Goal: Information Seeking & Learning: Check status

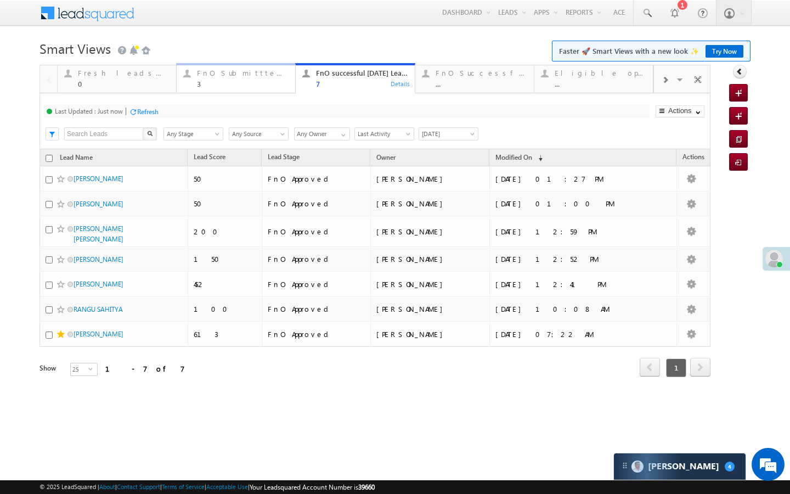
click at [227, 72] on div "FnO Submittted Leads" at bounding box center [243, 73] width 92 height 9
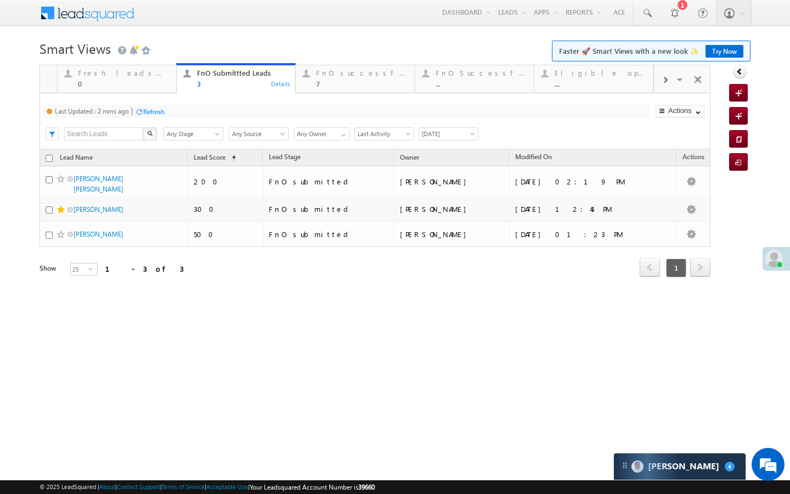
click at [161, 106] on div "Refresh" at bounding box center [150, 111] width 30 height 10
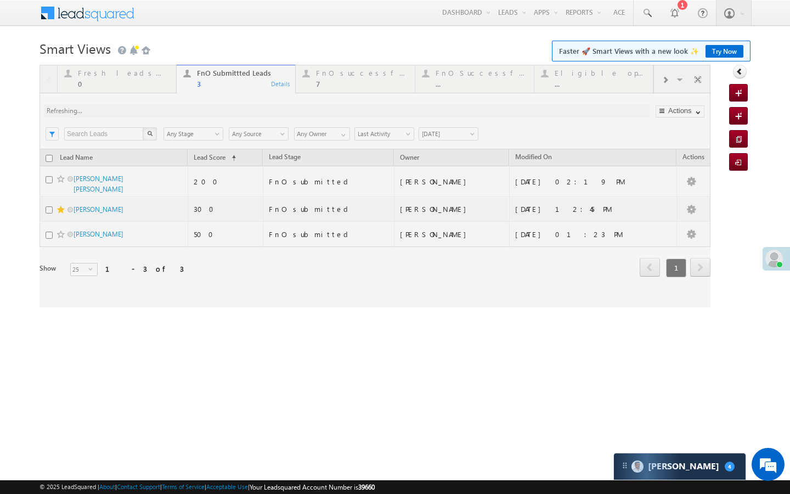
click at [321, 107] on div at bounding box center [374, 186] width 671 height 242
click at [326, 98] on div at bounding box center [374, 186] width 671 height 242
click at [330, 88] on div at bounding box center [374, 186] width 671 height 242
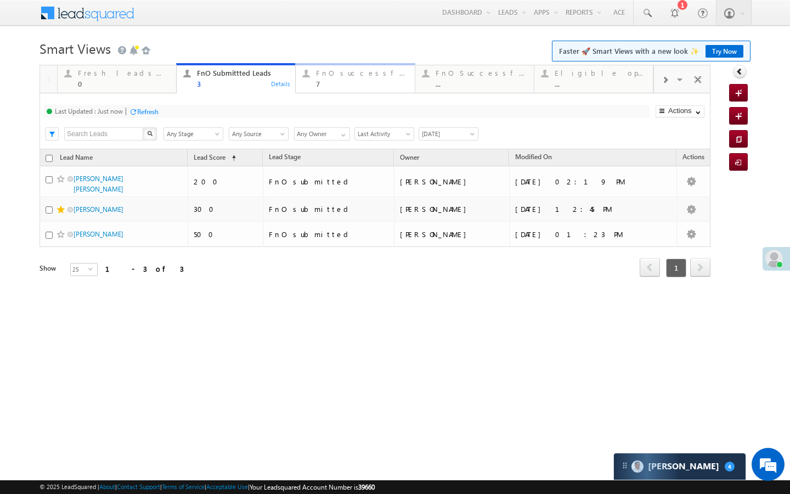
click at [353, 90] on link "FnO successful today Leads 7 Details" at bounding box center [355, 78] width 120 height 30
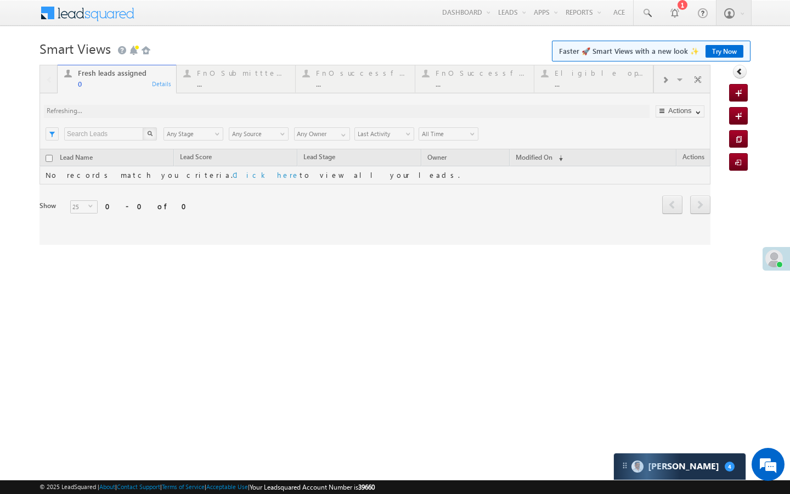
click at [208, 87] on div at bounding box center [374, 155] width 671 height 180
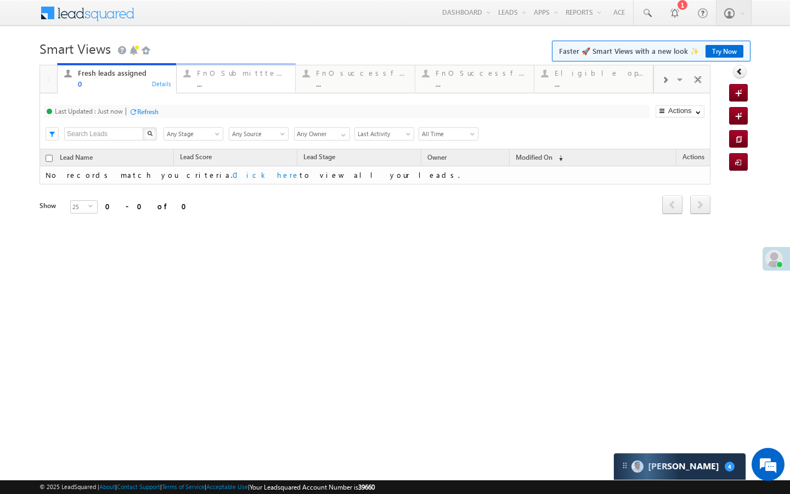
click at [240, 84] on div "..." at bounding box center [243, 84] width 92 height 8
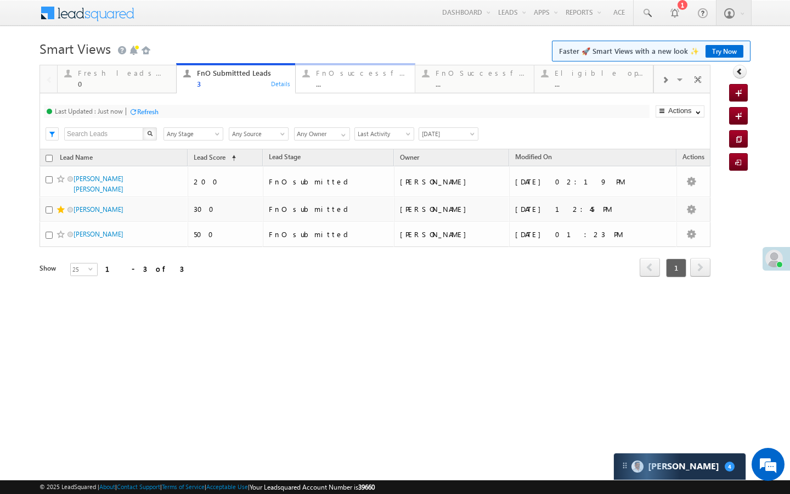
click at [321, 69] on div "FnO successful [DATE] Leads" at bounding box center [362, 73] width 92 height 9
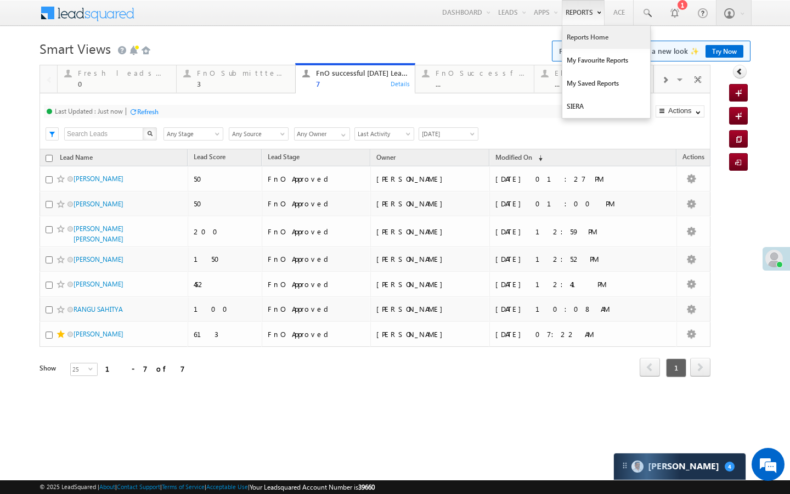
click at [576, 36] on link "Reports Home" at bounding box center [606, 37] width 88 height 23
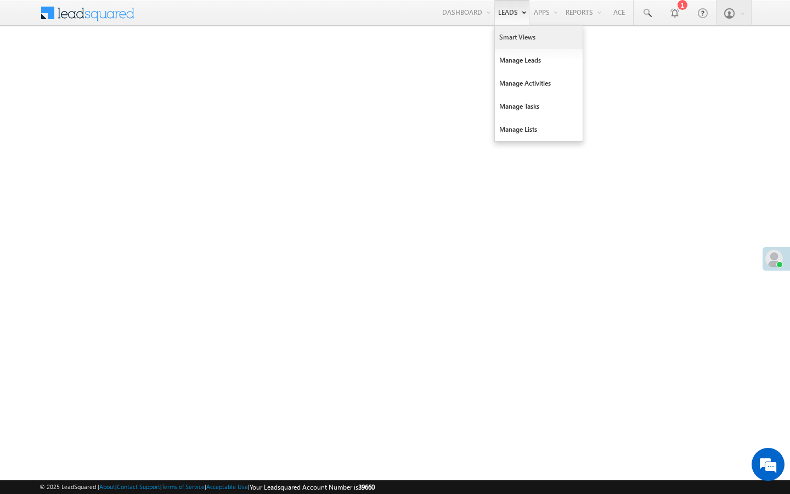
click at [506, 43] on link "Smart Views" at bounding box center [539, 37] width 88 height 23
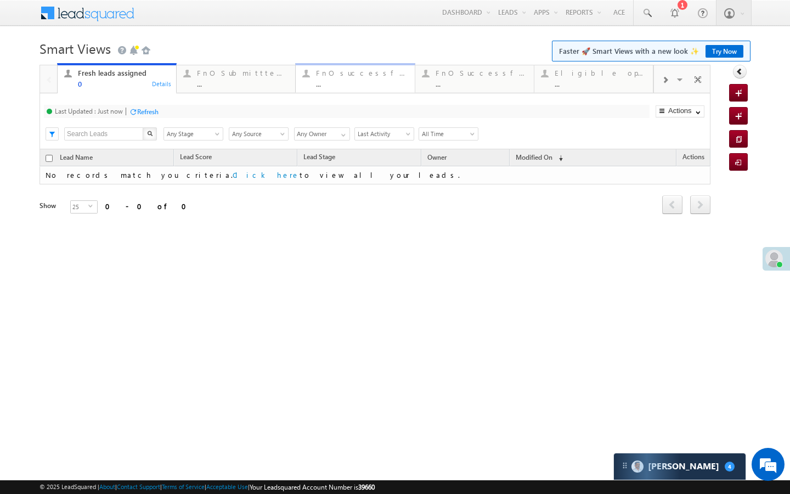
click at [301, 82] on div "FnO successful [DATE] Leads ... Details" at bounding box center [355, 76] width 116 height 21
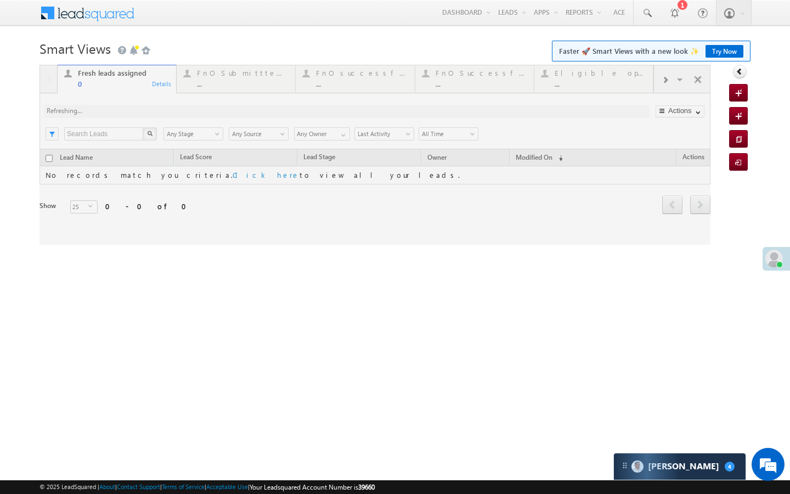
click at [228, 86] on div at bounding box center [374, 155] width 671 height 180
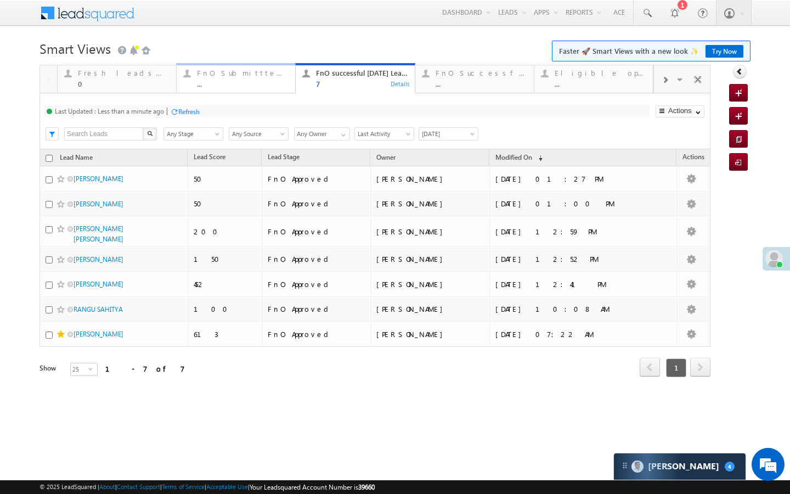
click at [269, 76] on div "FnO Submittted Leads" at bounding box center [243, 73] width 92 height 9
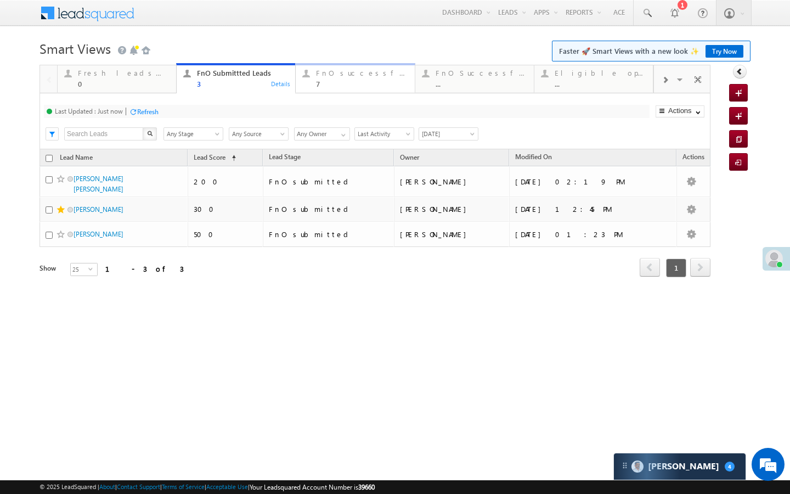
click at [337, 91] on link "FnO successful today Leads 7 Details" at bounding box center [355, 78] width 120 height 30
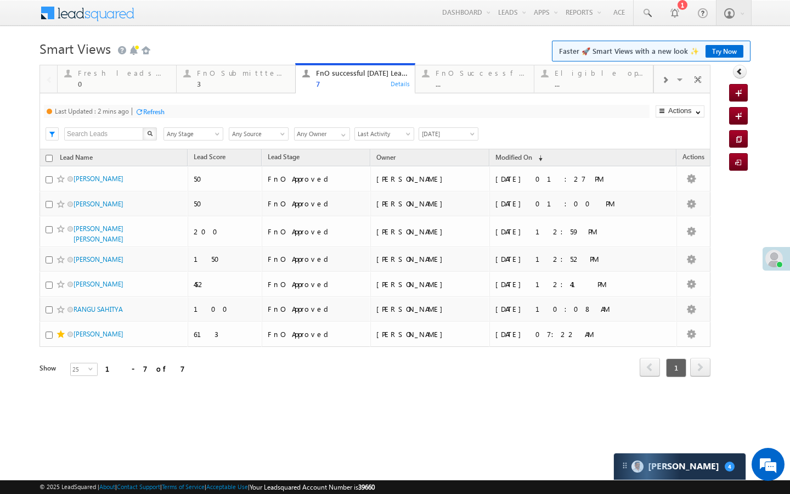
click at [148, 115] on div "Refresh" at bounding box center [153, 111] width 21 height 8
drag, startPoint x: 243, startPoint y: 72, endPoint x: 234, endPoint y: 78, distance: 11.4
click at [243, 72] on div "FnO Submittted Leads" at bounding box center [243, 73] width 92 height 9
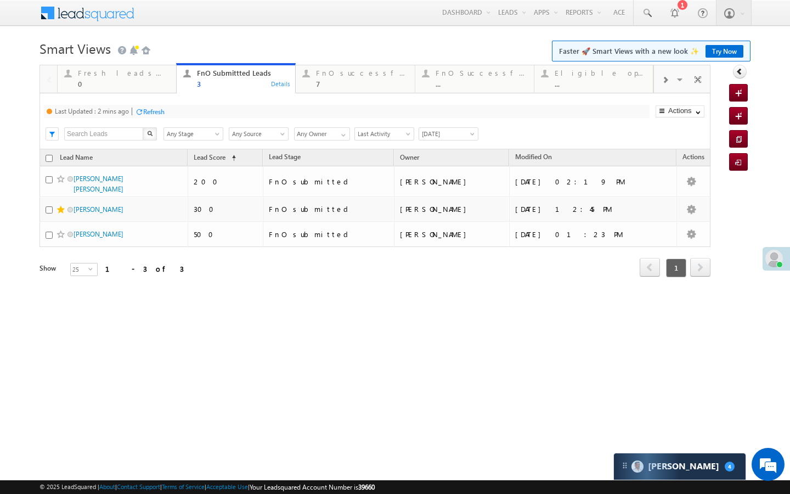
click at [159, 118] on div "Last Updated : 2 mins ago Refresh Refreshing..." at bounding box center [346, 111] width 605 height 13
click at [159, 115] on div "Refresh" at bounding box center [153, 111] width 21 height 8
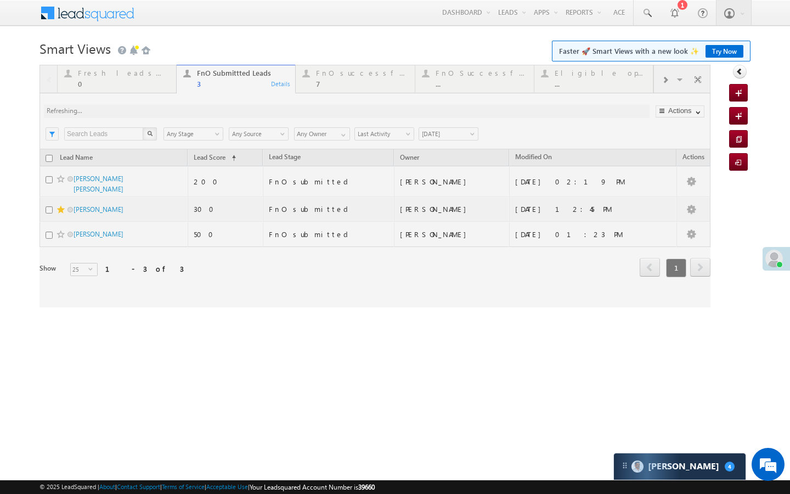
click at [334, 86] on div at bounding box center [374, 186] width 671 height 242
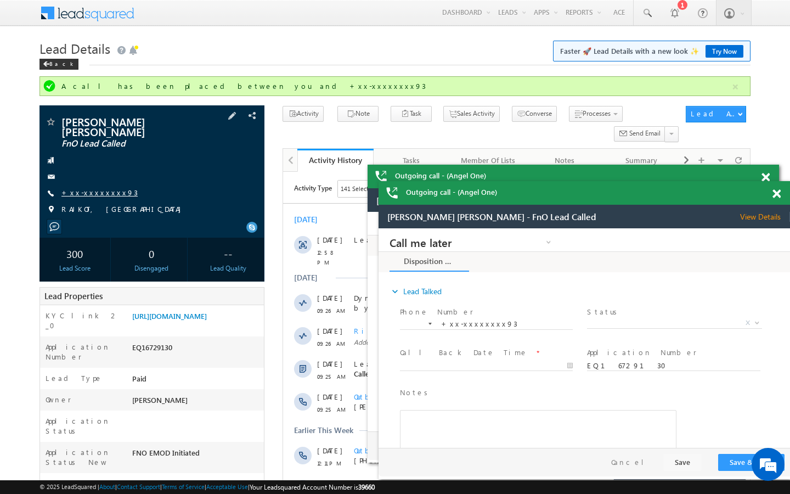
click at [93, 188] on link "+xx-xxxxxxxx93" at bounding box center [99, 192] width 76 height 9
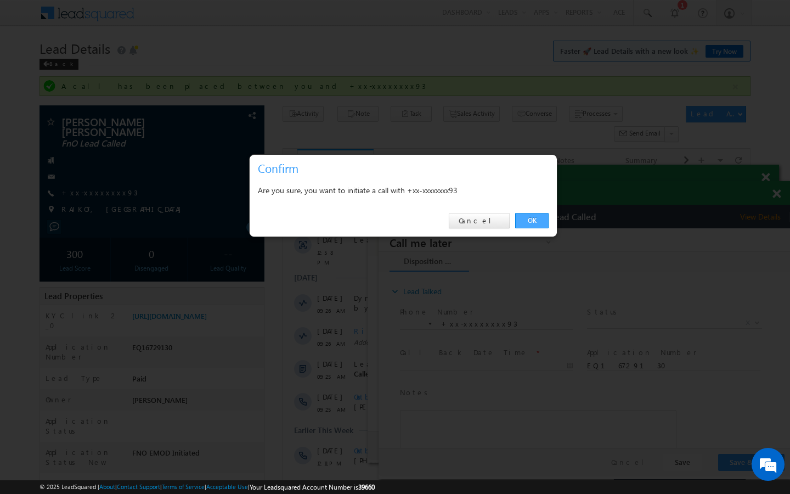
click at [532, 219] on link "OK" at bounding box center [531, 220] width 33 height 15
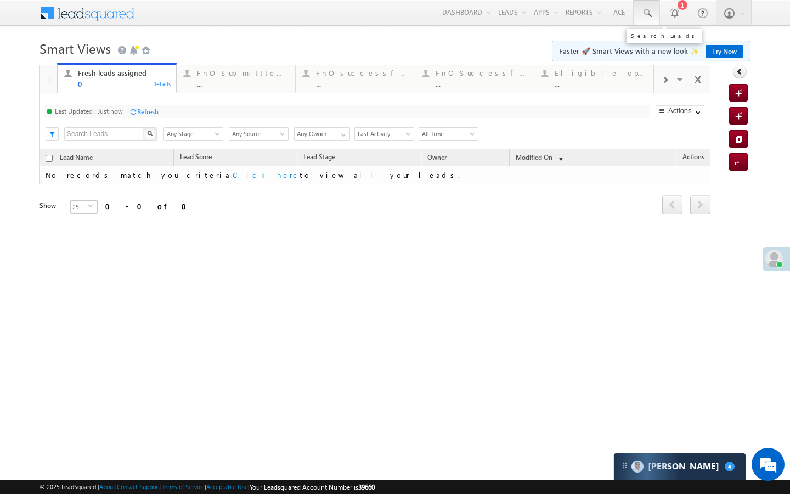
click at [639, 22] on link at bounding box center [646, 12] width 26 height 25
click at [639, 21] on link at bounding box center [646, 12] width 26 height 25
click at [643, 18] on span at bounding box center [646, 13] width 11 height 11
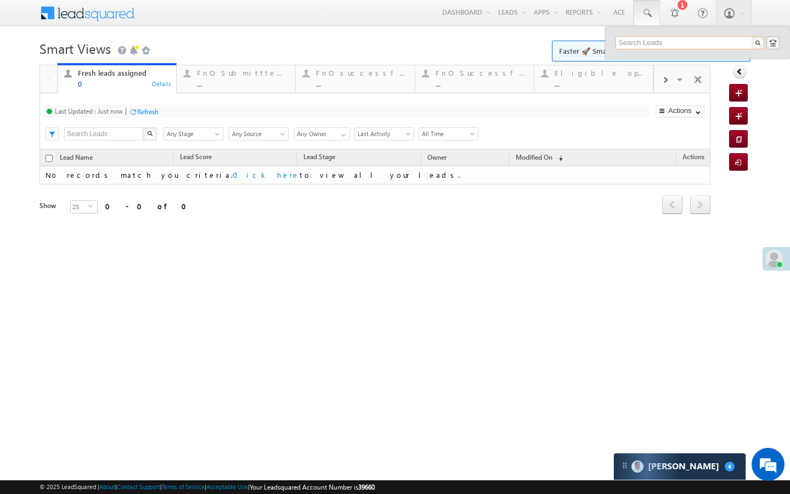
click at [637, 42] on input "text" at bounding box center [689, 42] width 149 height 13
paste input "AABY733583"
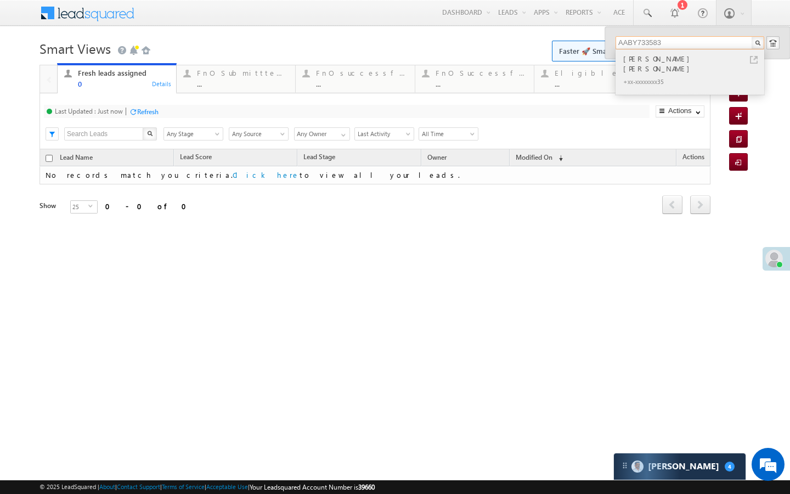
type input "AABY733583"
click at [753, 59] on link at bounding box center [754, 60] width 8 height 8
click at [241, 89] on link "FnO Submittted Leads ... Details" at bounding box center [236, 78] width 120 height 30
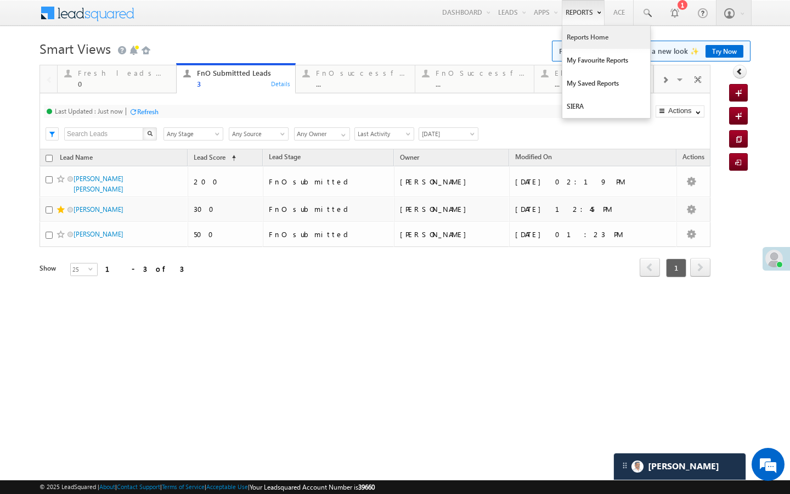
click at [573, 38] on link "Reports Home" at bounding box center [606, 37] width 88 height 23
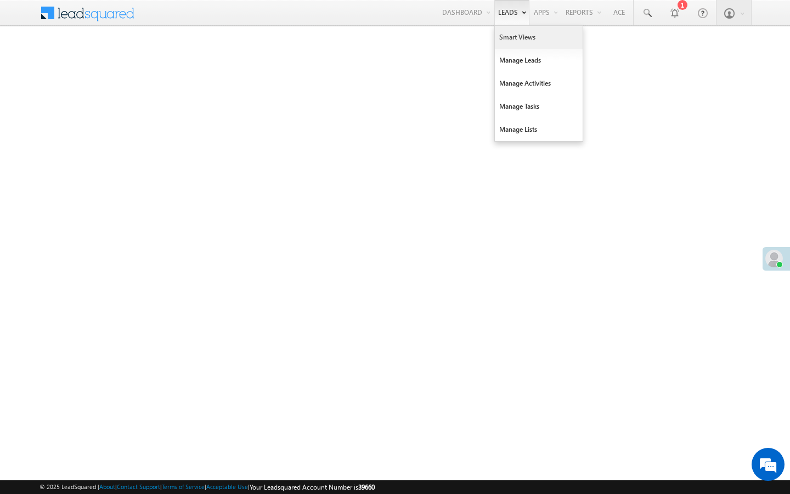
click at [497, 40] on link "Smart Views" at bounding box center [539, 37] width 88 height 23
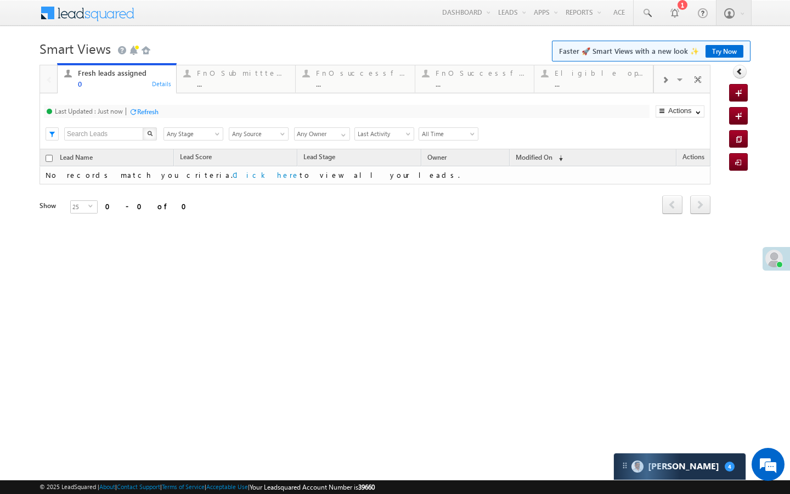
click at [248, 95] on div "Last Updated : Just now Refresh Refreshing... Search X Lead Stage Any Stage Any…" at bounding box center [374, 121] width 671 height 56
click at [263, 86] on div "..." at bounding box center [243, 84] width 92 height 8
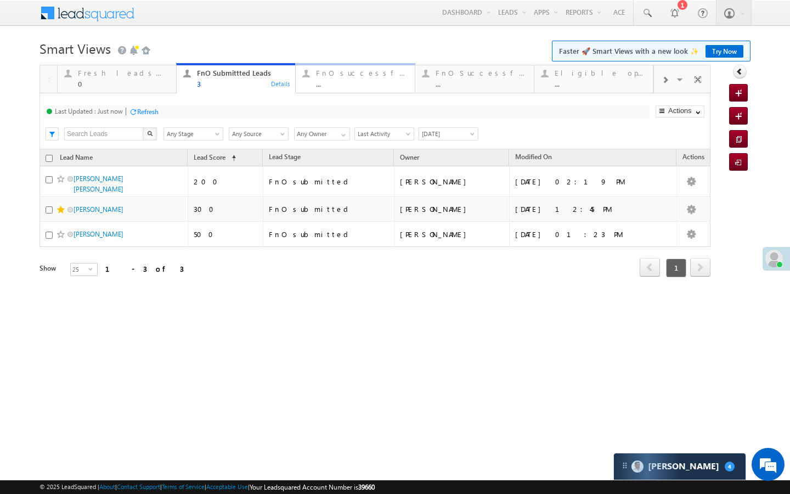
click at [321, 75] on div "FnO successful [DATE] Leads" at bounding box center [362, 73] width 92 height 9
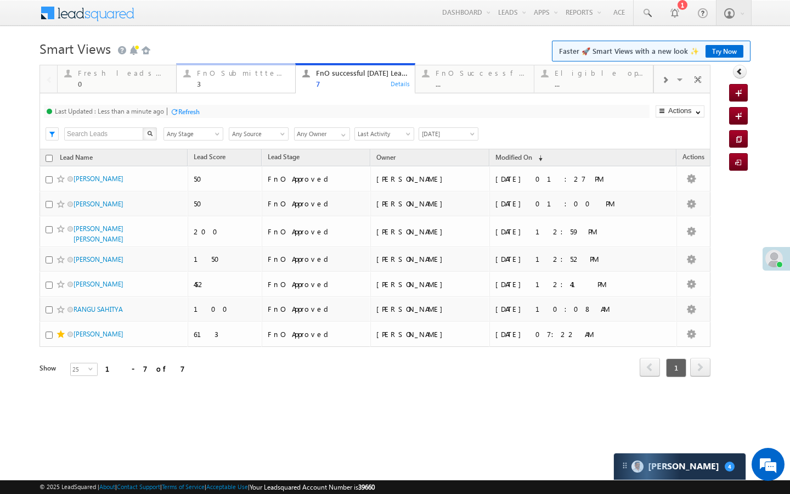
click at [257, 89] on link "FnO Submittted Leads 3 Details" at bounding box center [236, 78] width 120 height 30
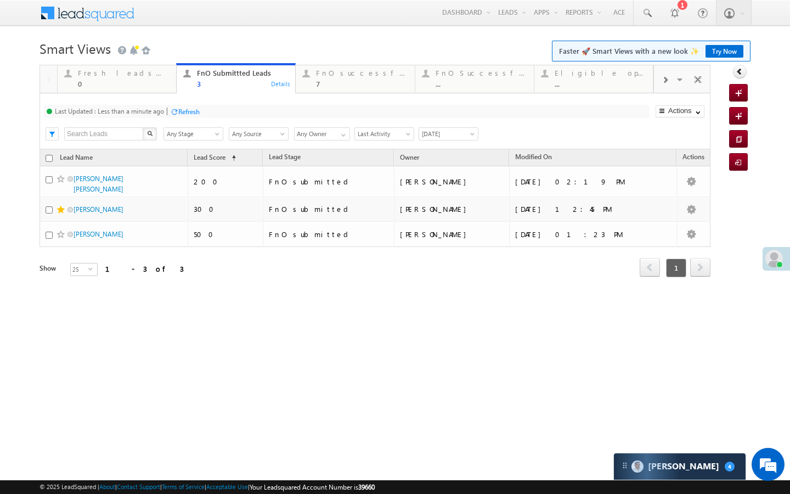
click at [172, 110] on div at bounding box center [174, 111] width 8 height 8
click at [356, 72] on div "FnO successful [DATE] Leads" at bounding box center [362, 73] width 92 height 9
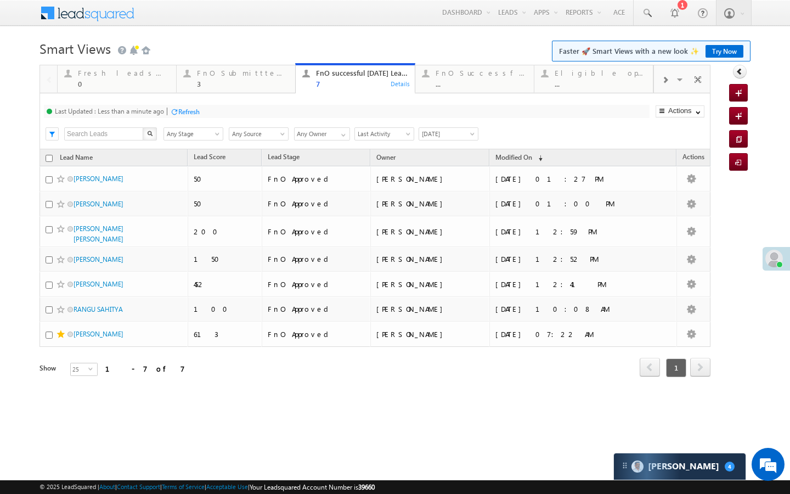
click at [189, 111] on div "Refresh" at bounding box center [188, 111] width 21 height 8
click at [237, 83] on div "3" at bounding box center [243, 84] width 92 height 8
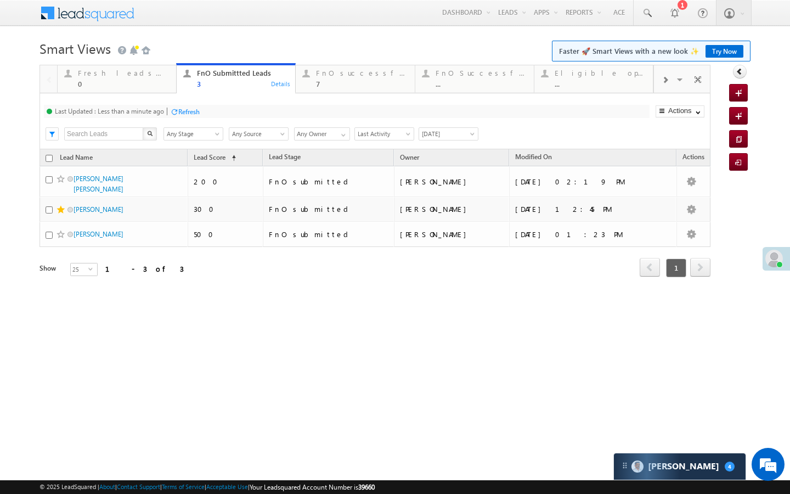
click at [176, 114] on div at bounding box center [174, 111] width 8 height 8
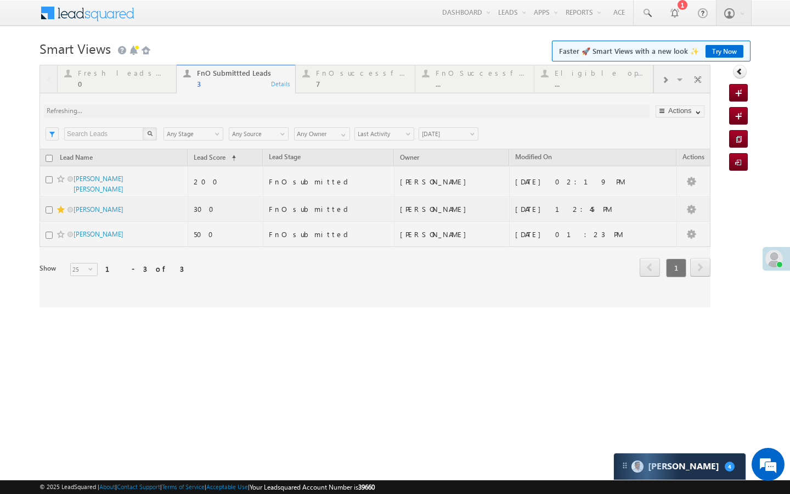
click at [319, 88] on div at bounding box center [374, 186] width 671 height 242
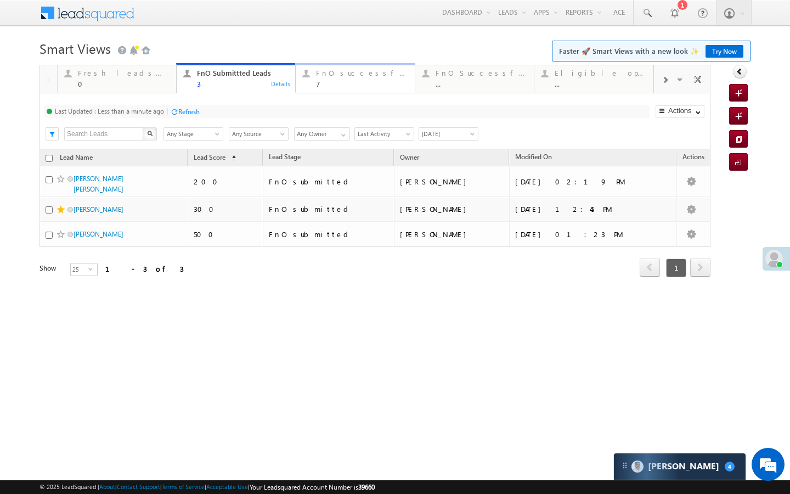
click at [348, 85] on div "7" at bounding box center [362, 84] width 92 height 8
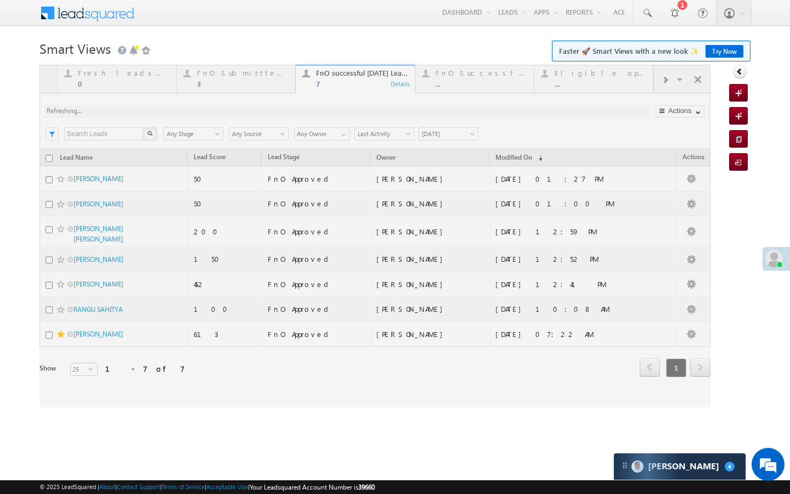
click at [217, 81] on div at bounding box center [374, 236] width 671 height 342
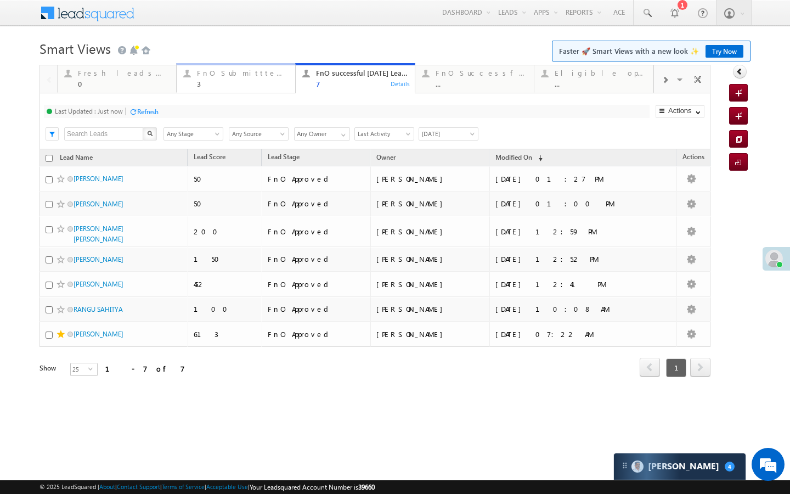
click at [289, 82] on div "FnO Submittted Leads 3 Details" at bounding box center [236, 76] width 116 height 21
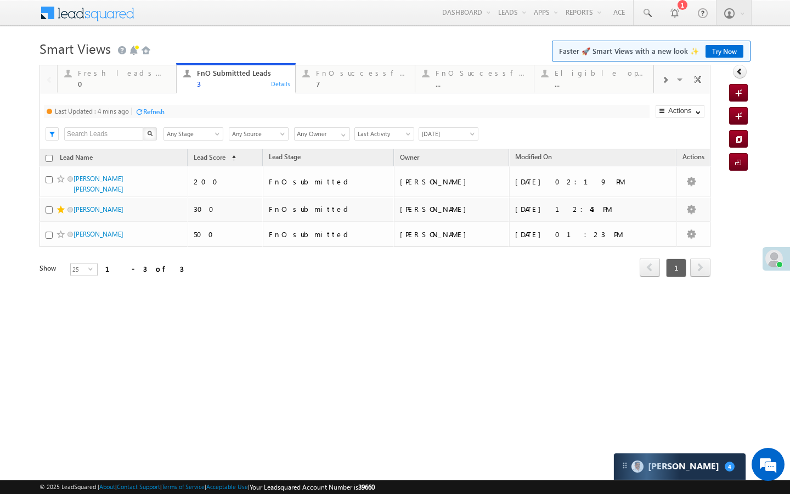
click at [154, 115] on div "Refresh" at bounding box center [153, 111] width 21 height 8
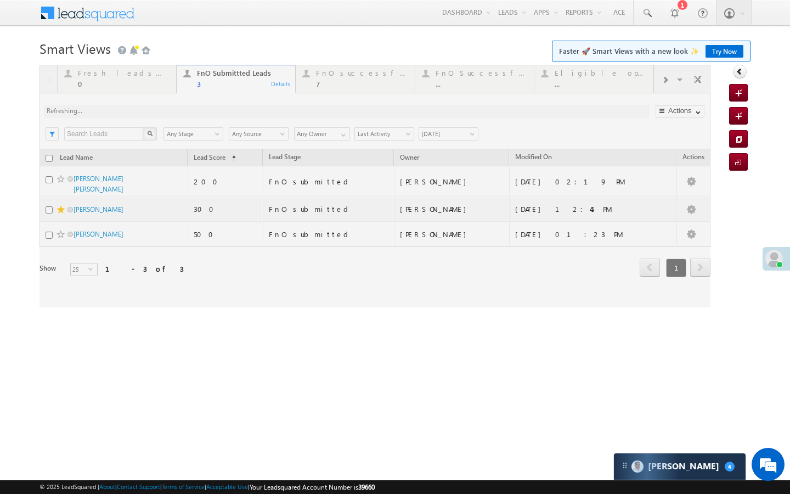
click at [326, 84] on div at bounding box center [374, 186] width 671 height 242
click at [328, 88] on div at bounding box center [374, 186] width 671 height 242
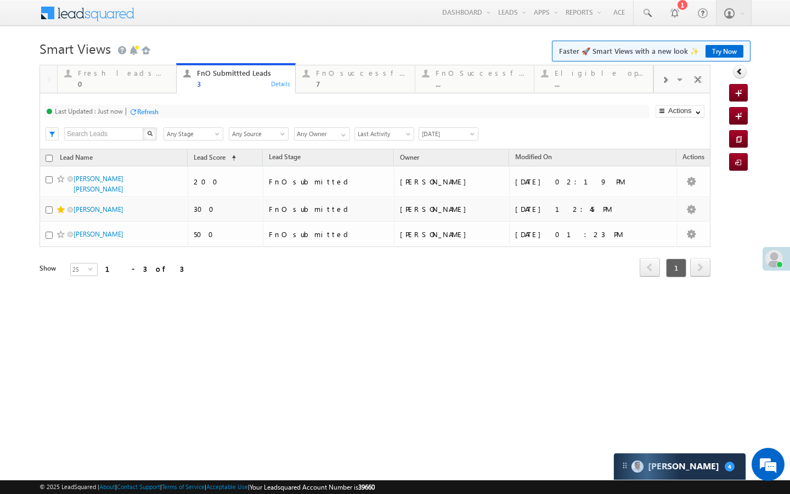
click at [328, 88] on link "FnO successful today Leads 7 Details" at bounding box center [355, 78] width 120 height 27
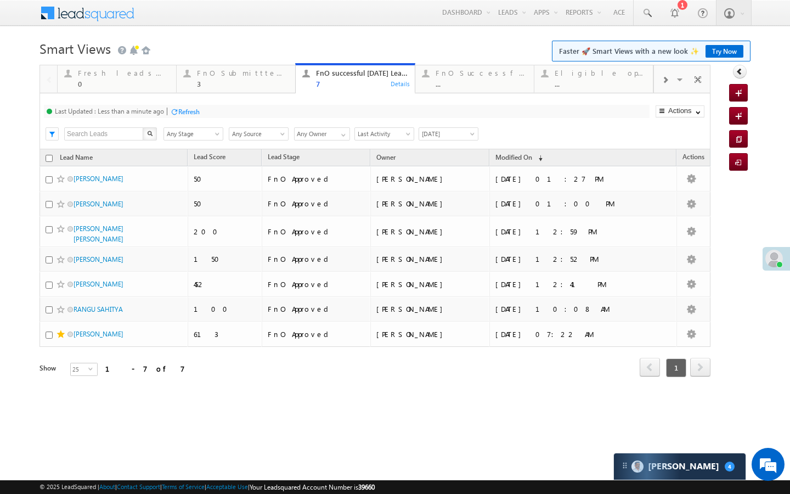
click at [159, 112] on div "Last Updated : Less than a minute ago" at bounding box center [109, 111] width 109 height 8
click at [178, 112] on div at bounding box center [174, 111] width 8 height 8
click at [466, 77] on div "FnO Successful MTD leads" at bounding box center [481, 73] width 92 height 9
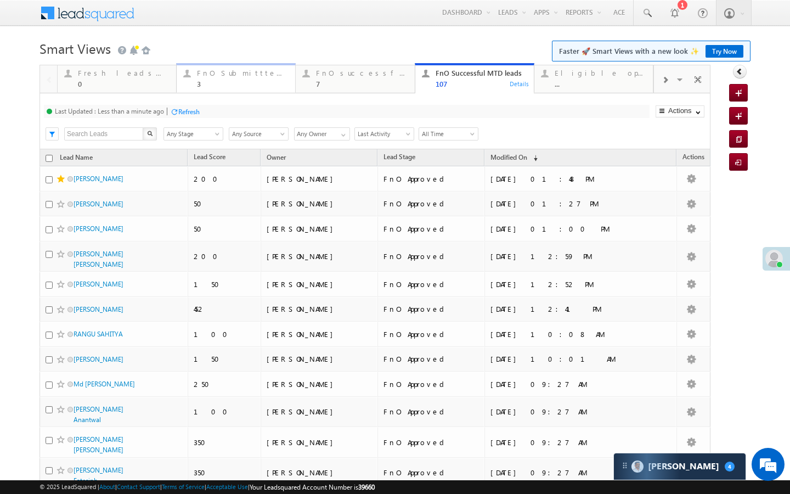
click at [257, 81] on div "3" at bounding box center [243, 84] width 92 height 8
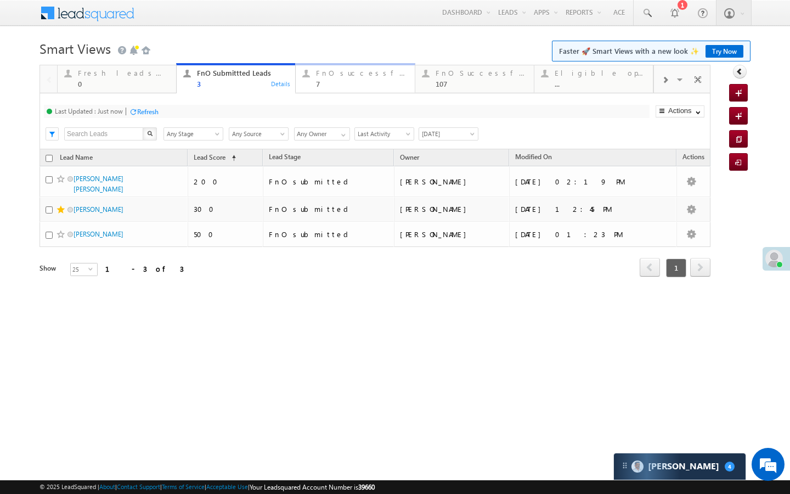
click at [330, 83] on div "7" at bounding box center [362, 84] width 92 height 8
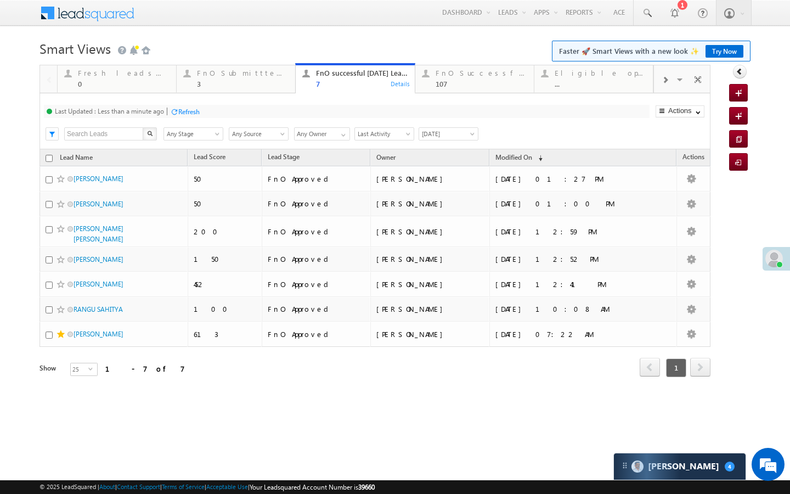
click at [170, 114] on div "Last Updated : Less than a minute ago Refresh Refreshing..." at bounding box center [346, 111] width 605 height 13
click at [198, 114] on div "Refresh" at bounding box center [188, 111] width 21 height 8
click at [235, 93] on link "FnO Submittted Leads 3 Details" at bounding box center [236, 78] width 120 height 30
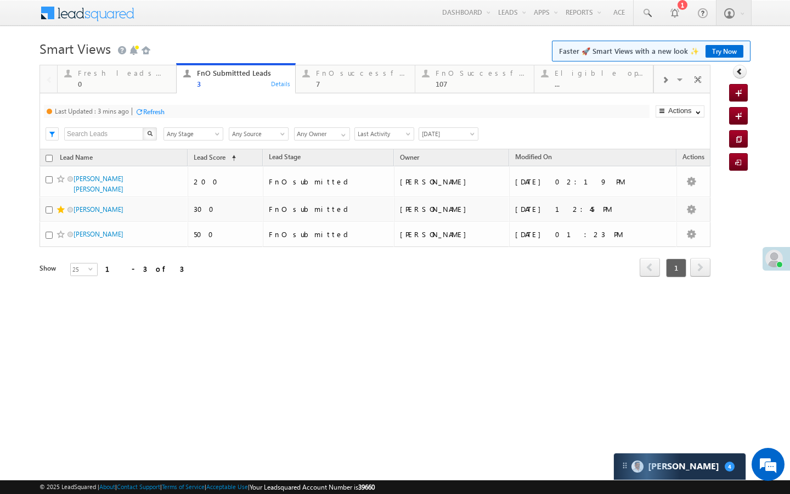
click at [240, 83] on div "3" at bounding box center [243, 84] width 92 height 8
click at [163, 110] on div "Refresh" at bounding box center [153, 111] width 21 height 8
click at [317, 84] on div "7" at bounding box center [362, 84] width 92 height 8
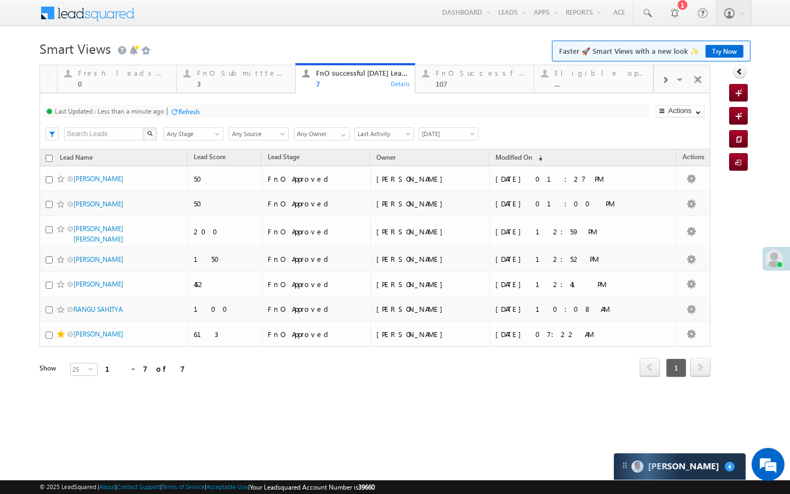
click at [178, 111] on div at bounding box center [174, 111] width 8 height 8
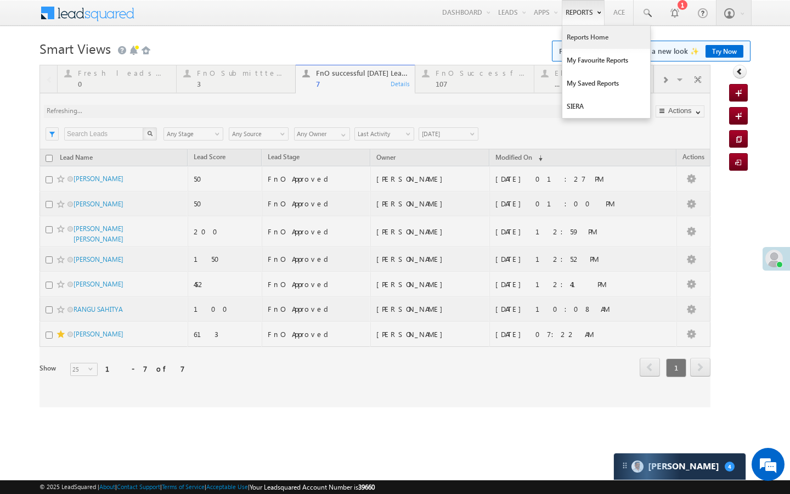
click at [577, 39] on link "Reports Home" at bounding box center [606, 37] width 88 height 23
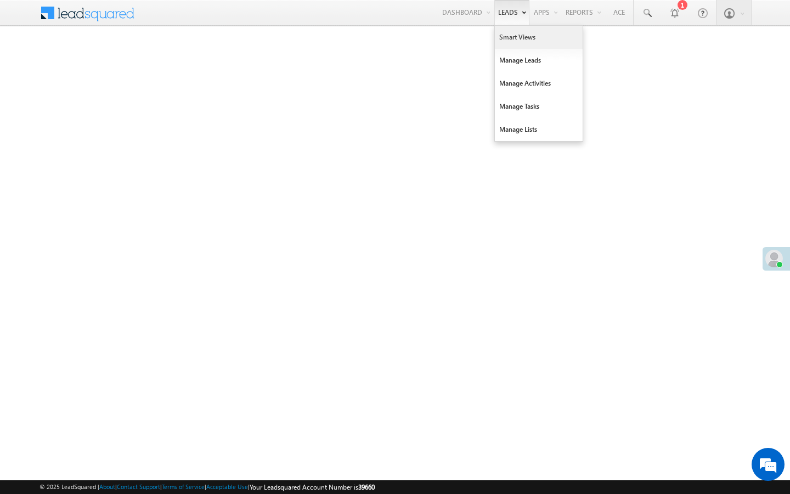
click at [507, 39] on link "Smart Views" at bounding box center [539, 37] width 88 height 23
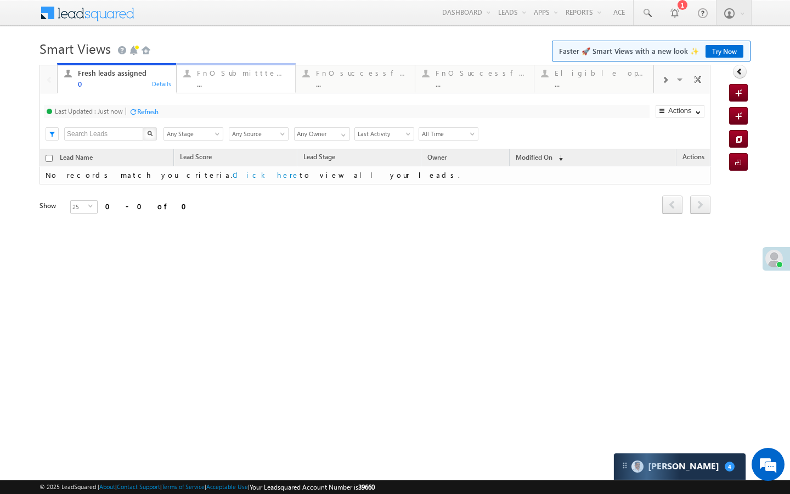
click at [243, 73] on div "FnO Submittted Leads" at bounding box center [243, 73] width 92 height 9
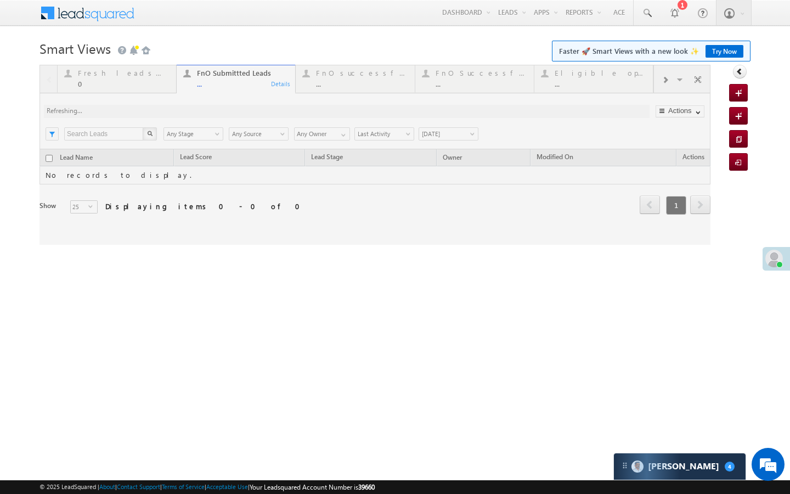
click at [605, 245] on div at bounding box center [374, 155] width 671 height 180
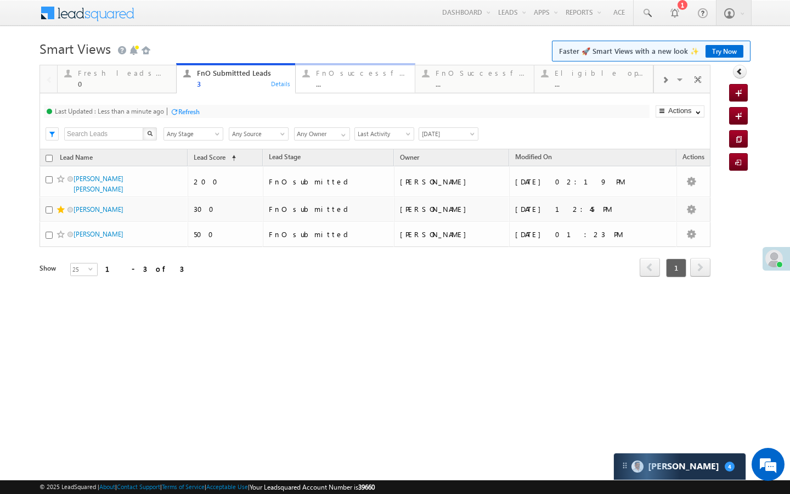
click at [345, 87] on div "..." at bounding box center [362, 84] width 92 height 8
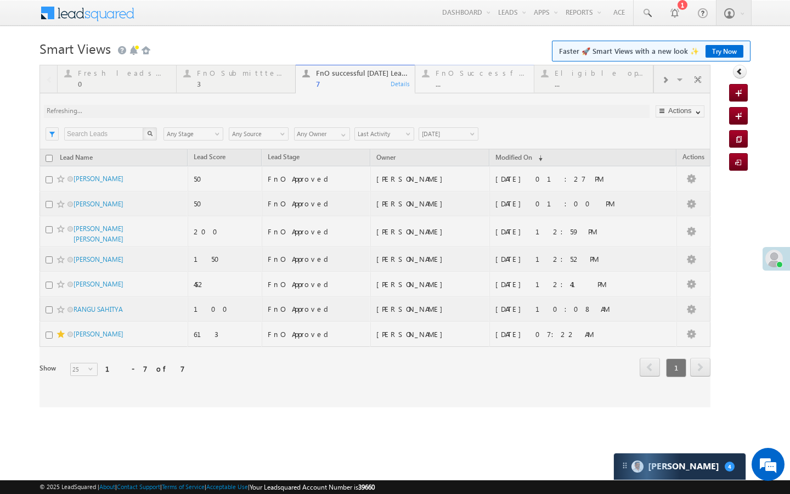
click at [259, 84] on div at bounding box center [374, 236] width 671 height 342
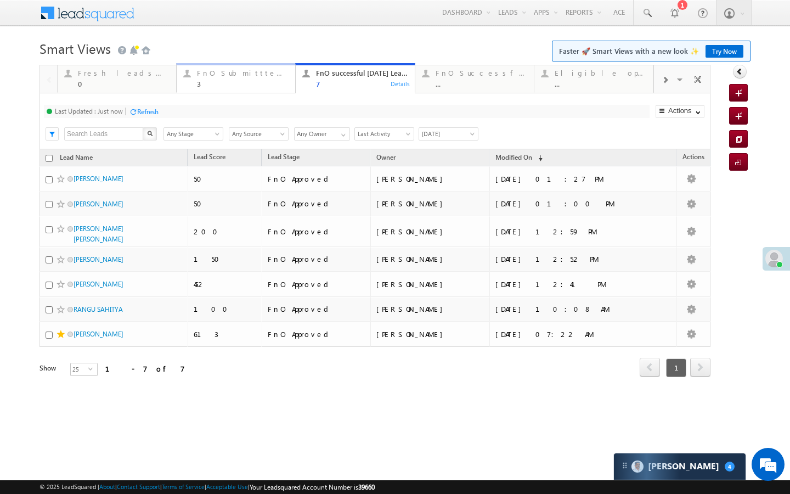
drag, startPoint x: 252, startPoint y: 81, endPoint x: 223, endPoint y: 95, distance: 31.9
click at [252, 81] on div "3" at bounding box center [243, 84] width 92 height 8
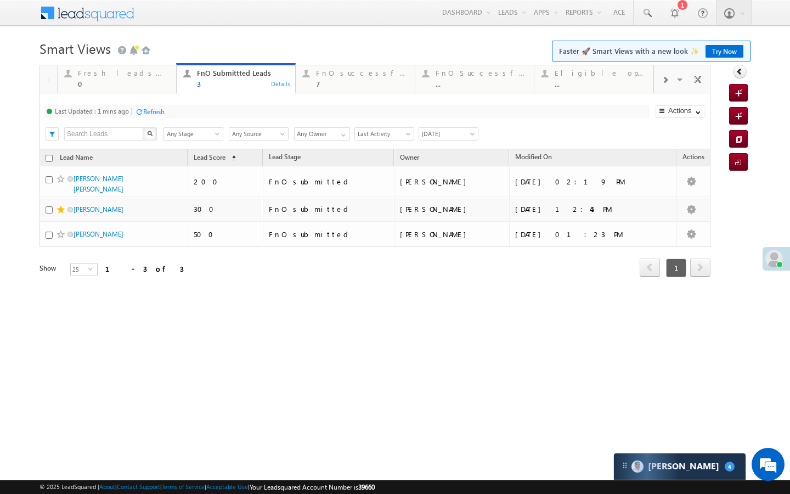
click at [163, 111] on div "Refresh" at bounding box center [153, 111] width 21 height 8
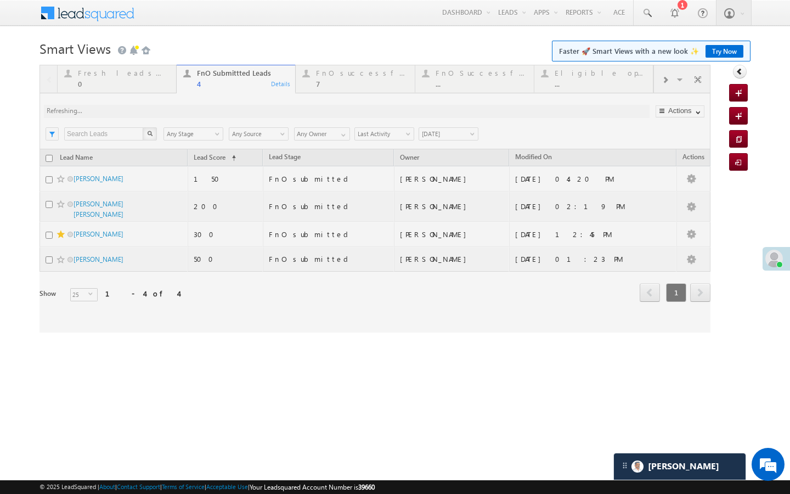
drag, startPoint x: 94, startPoint y: 178, endPoint x: 789, endPoint y: 0, distance: 717.1
click at [191, 110] on div at bounding box center [374, 199] width 671 height 268
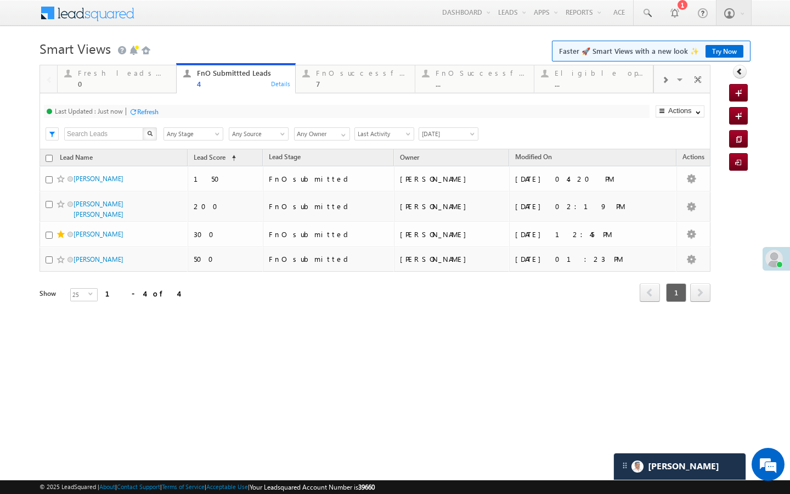
click at [661, 82] on span at bounding box center [664, 80] width 7 height 9
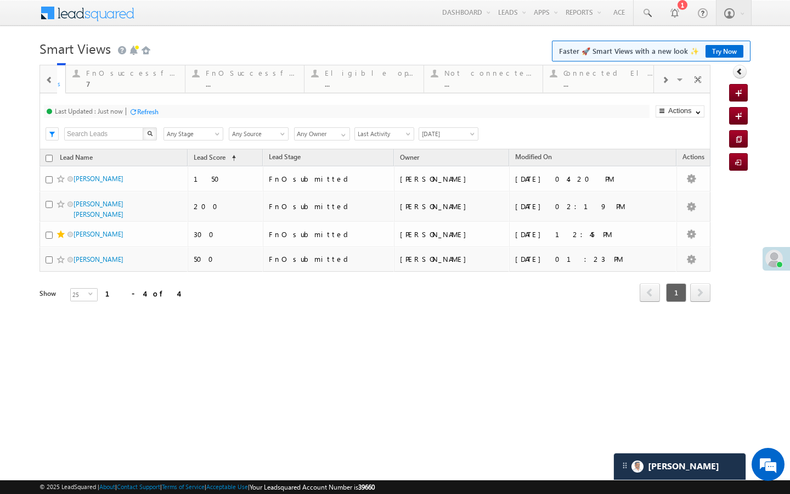
click at [661, 82] on span at bounding box center [664, 80] width 7 height 9
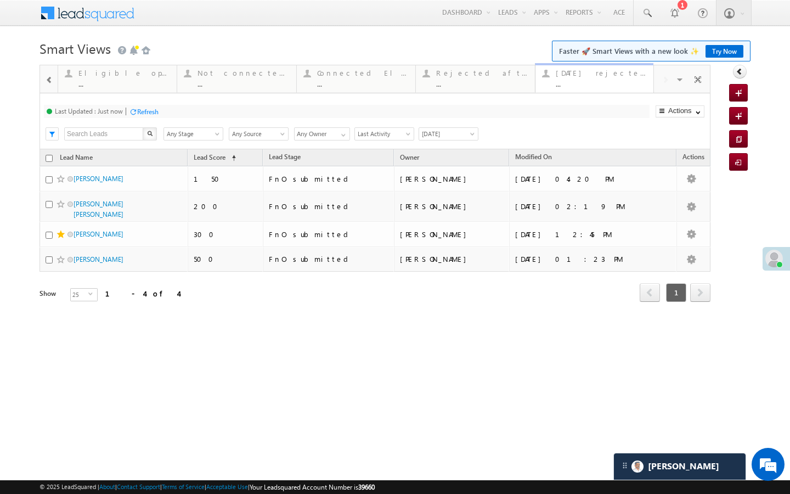
click at [616, 82] on div "..." at bounding box center [601, 84] width 91 height 8
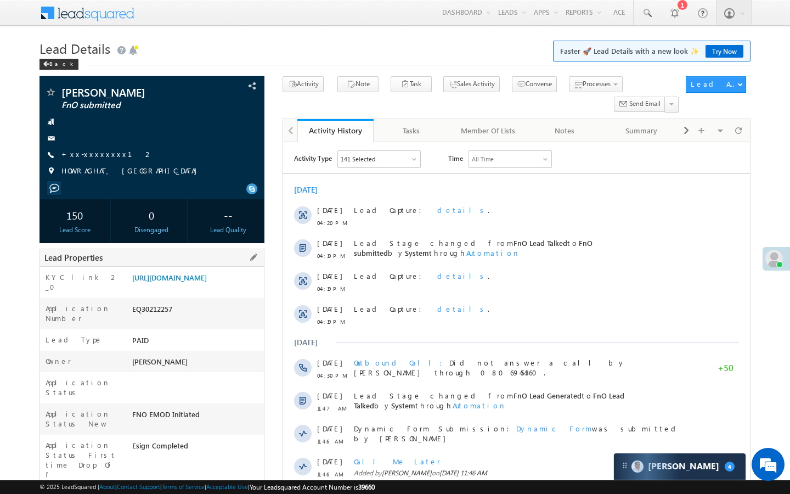
drag, startPoint x: 134, startPoint y: 465, endPoint x: 205, endPoint y: 464, distance: 71.3
click at [205, 491] on div "AABY861271" at bounding box center [196, 498] width 134 height 15
copy div "AABY861271"
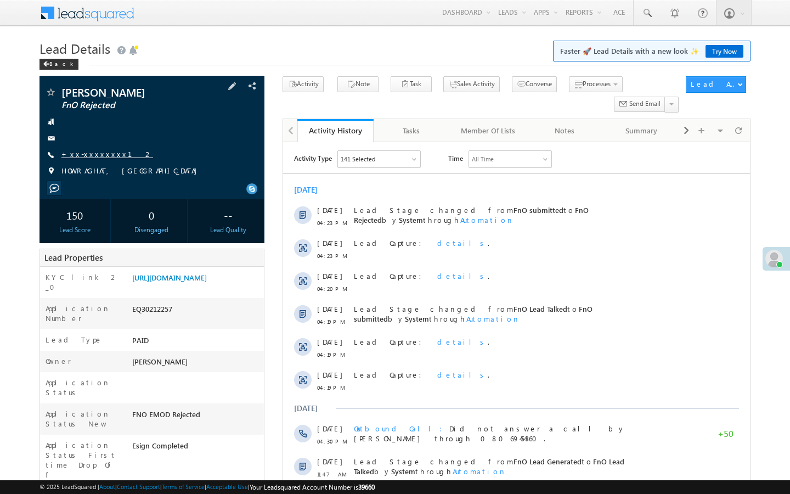
click at [102, 152] on link "+xx-xxxxxxxx12" at bounding box center [107, 153] width 92 height 9
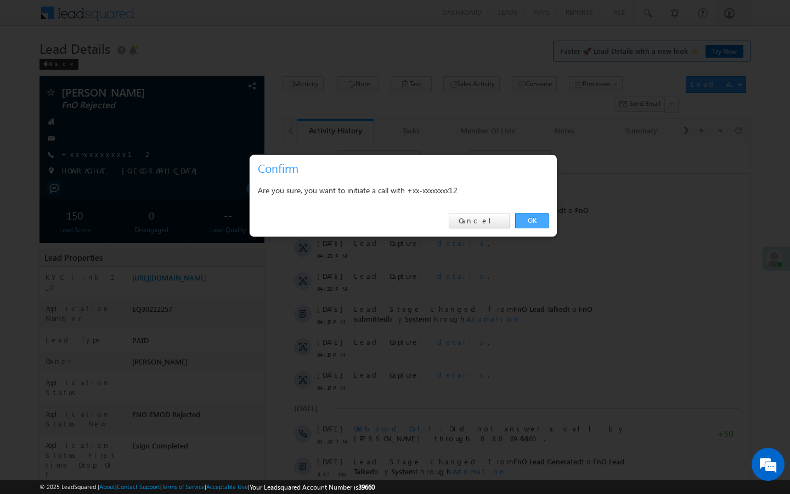
click at [533, 220] on link "OK" at bounding box center [531, 220] width 33 height 15
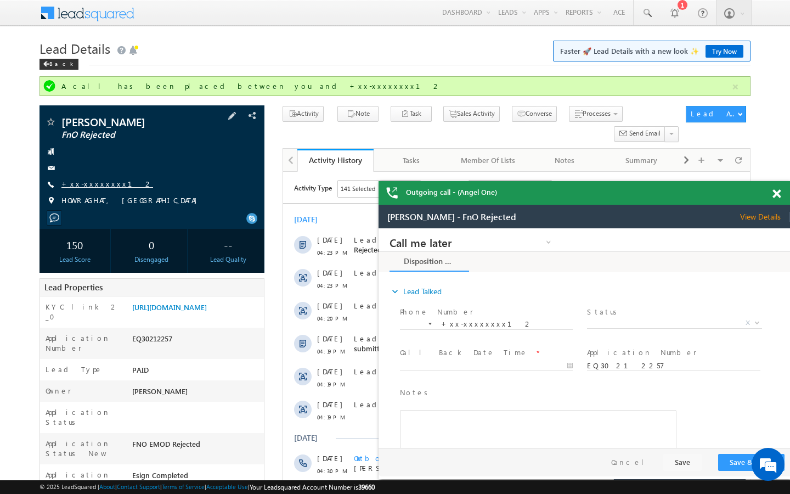
click at [101, 185] on link "+xx-xxxxxxxx12" at bounding box center [107, 183] width 92 height 9
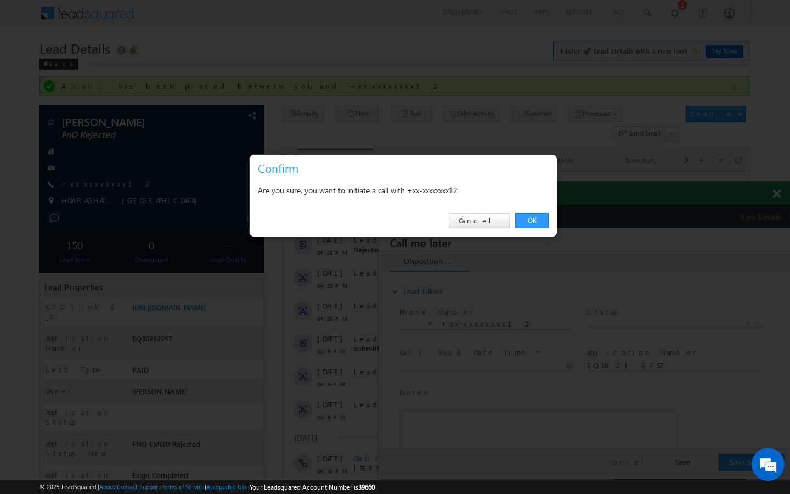
click at [517, 218] on link "OK" at bounding box center [531, 220] width 33 height 15
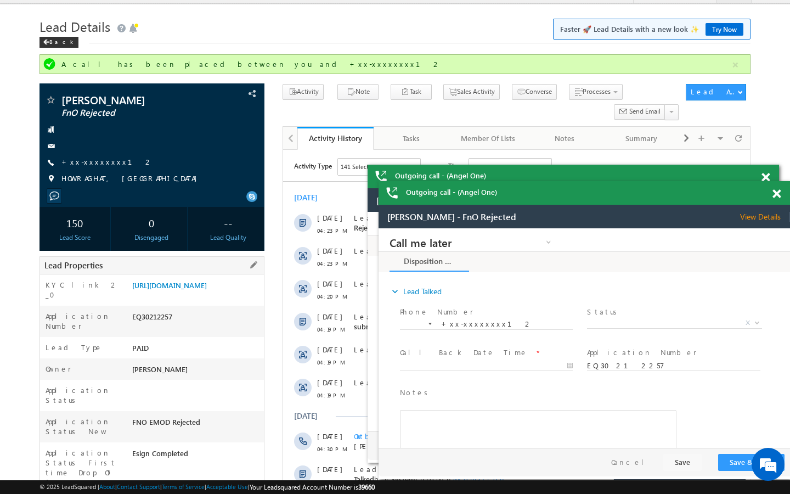
drag, startPoint x: 132, startPoint y: 473, endPoint x: 197, endPoint y: 473, distance: 64.7
copy div "AABY861271"
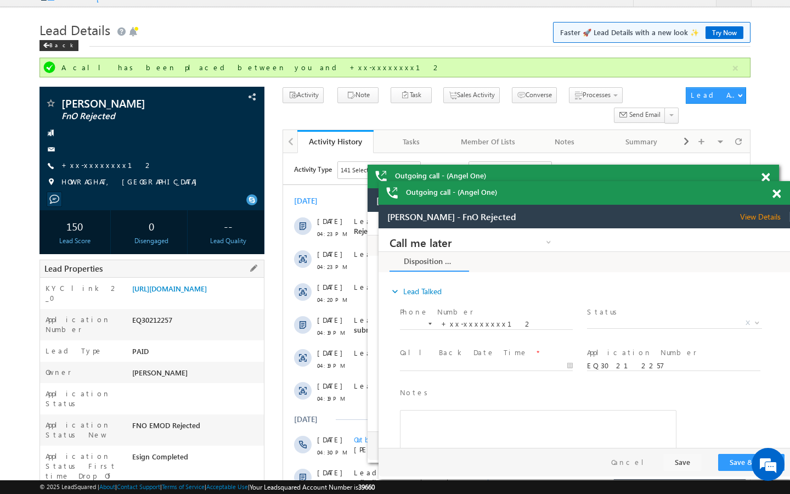
scroll to position [0, 0]
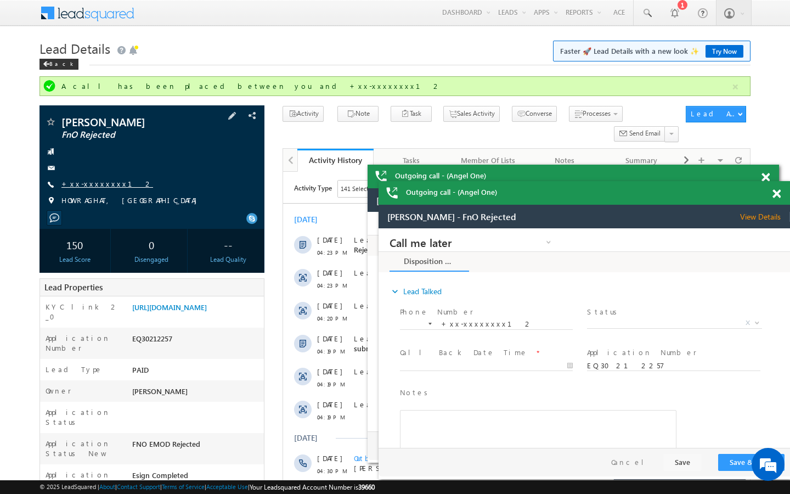
click at [99, 184] on link "+xx-xxxxxxxx12" at bounding box center [107, 183] width 92 height 9
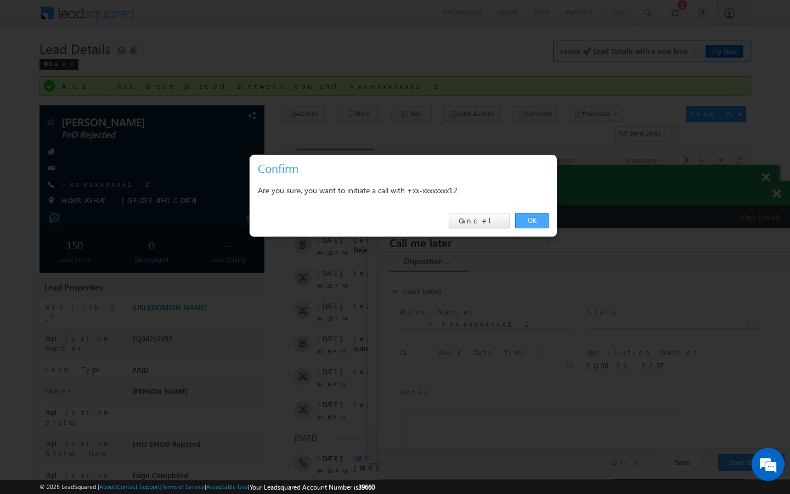
click at [537, 219] on link "OK" at bounding box center [531, 220] width 33 height 15
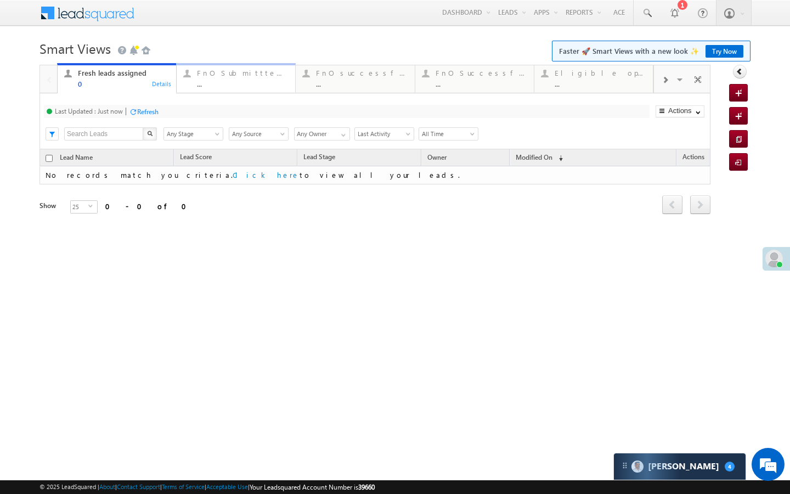
click at [284, 87] on div "..." at bounding box center [243, 84] width 92 height 8
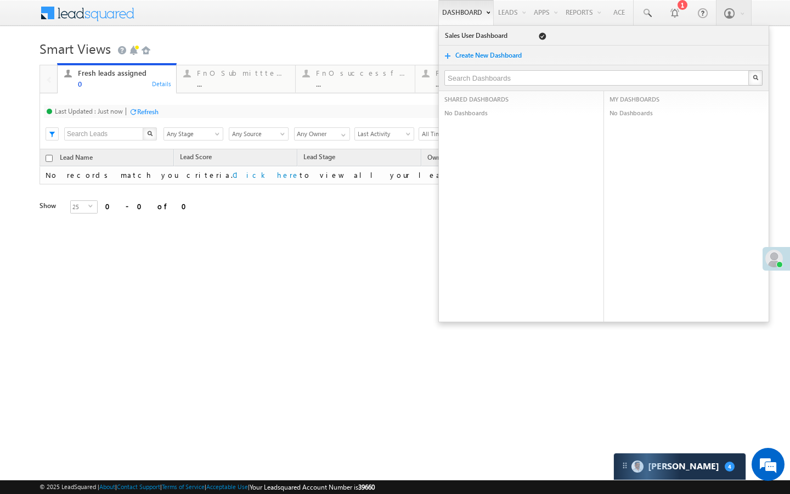
click at [258, 92] on link "FnO Submittted Leads ... Details" at bounding box center [236, 78] width 120 height 27
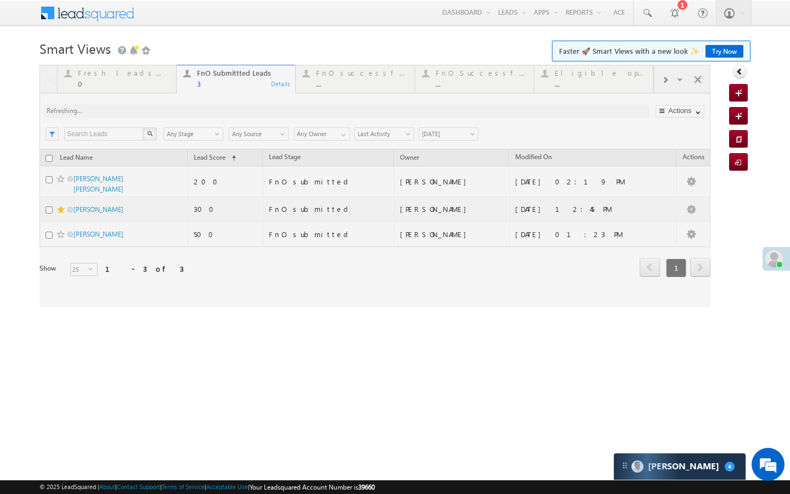
click at [333, 79] on div at bounding box center [374, 186] width 671 height 242
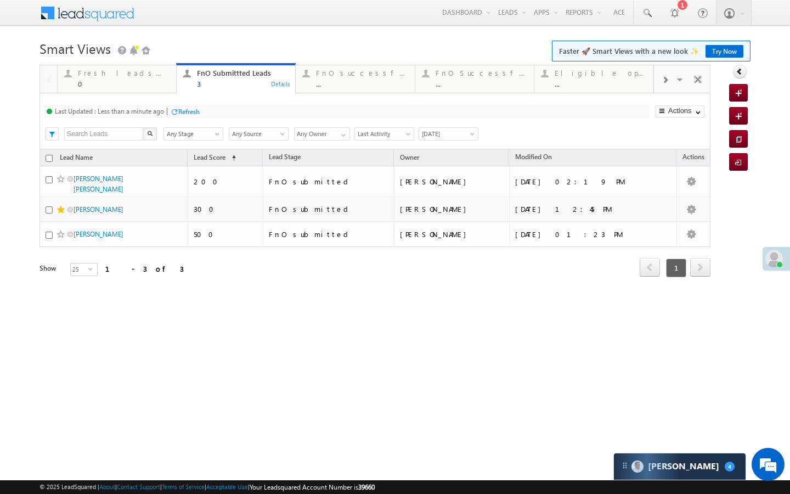
click at [332, 79] on div "FnO successful [DATE] Leads ..." at bounding box center [362, 76] width 92 height 21
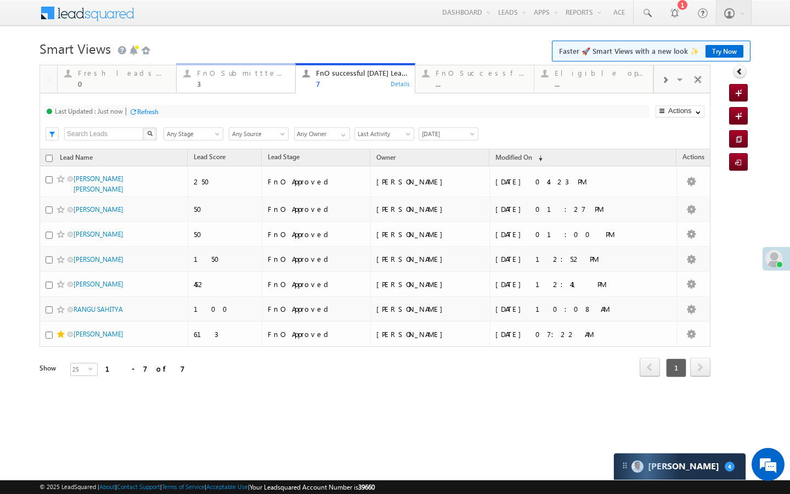
click at [254, 84] on div "3" at bounding box center [243, 84] width 92 height 8
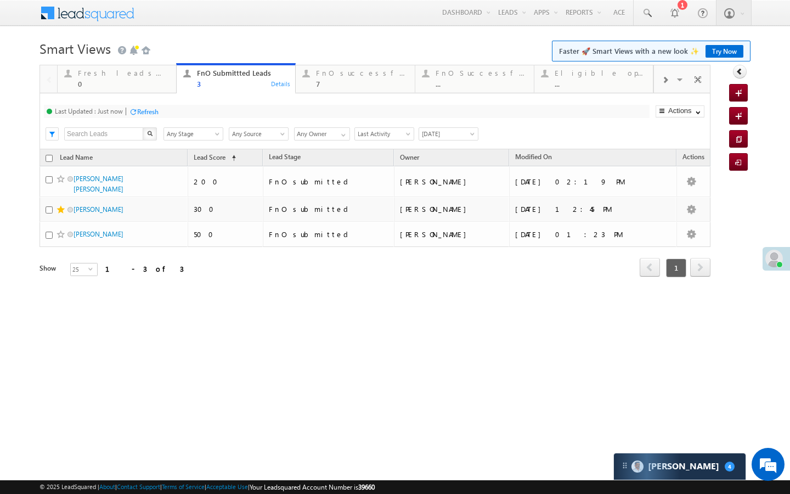
click at [160, 107] on div "Last Updated : Just now Refresh Refreshing..." at bounding box center [346, 111] width 605 height 13
click at [158, 109] on div "Refresh" at bounding box center [147, 111] width 21 height 8
click at [329, 88] on link "FnO successful [DATE] Leads 7 Details" at bounding box center [355, 78] width 120 height 30
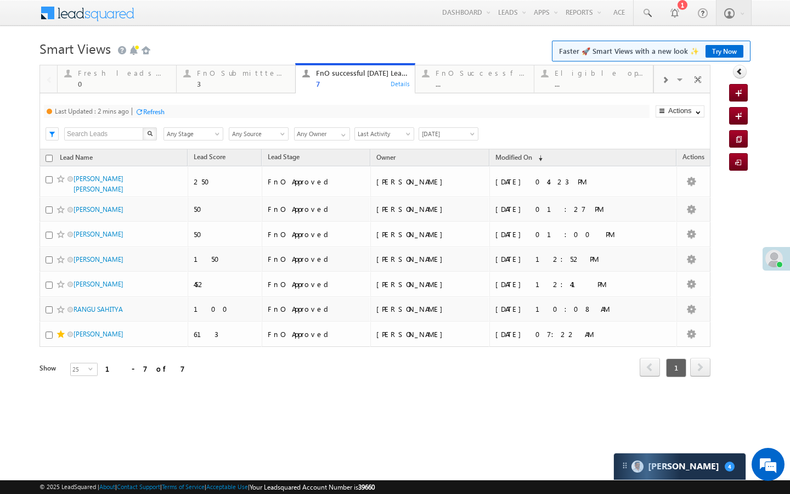
click at [161, 114] on div "Refresh" at bounding box center [153, 111] width 21 height 8
click at [228, 87] on div "3" at bounding box center [243, 84] width 92 height 8
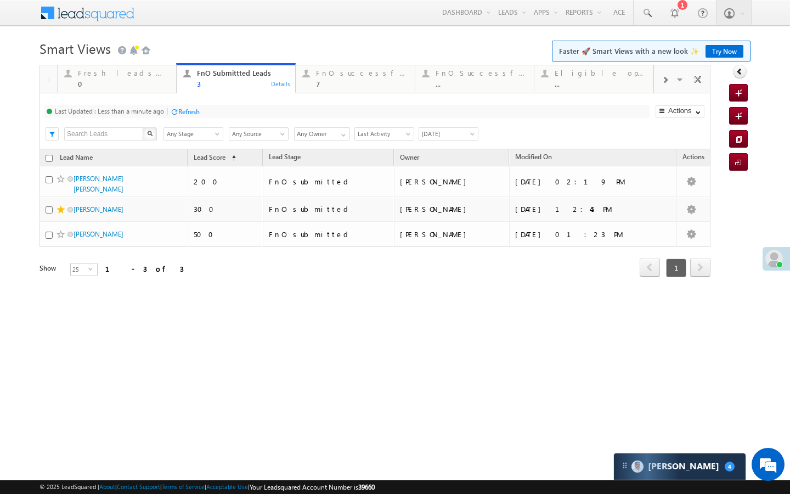
click at [182, 111] on div "Refresh" at bounding box center [188, 111] width 21 height 8
click at [314, 87] on div "FnO successful [DATE] Leads 7 Details" at bounding box center [355, 76] width 116 height 21
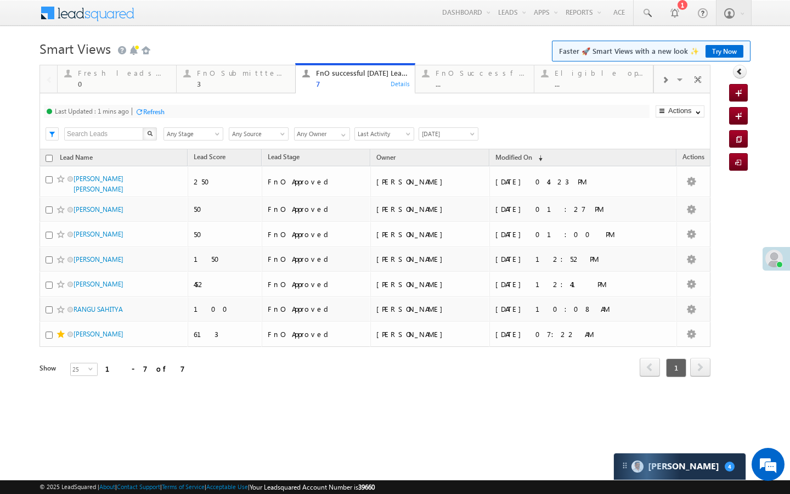
click at [273, 93] on div "Last Updated : 1 mins ago Refresh Refreshing... Search X Lead Stage Any Stage A…" at bounding box center [374, 121] width 671 height 56
click at [218, 88] on link "FnO Submittted Leads 3 Details" at bounding box center [236, 78] width 120 height 30
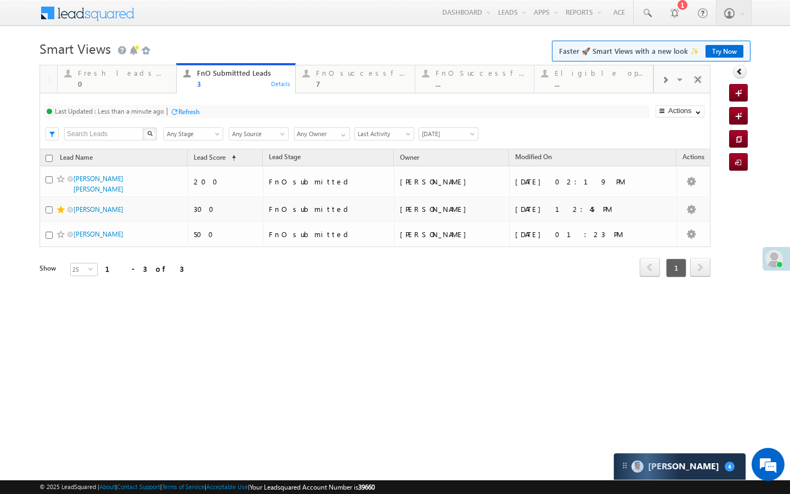
click at [182, 106] on div "Refresh" at bounding box center [185, 111] width 30 height 10
click at [347, 82] on div "7" at bounding box center [362, 84] width 92 height 8
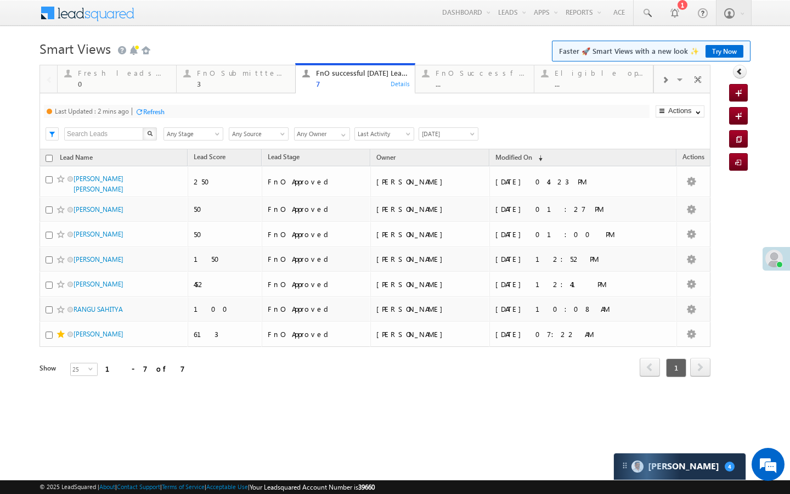
click at [148, 115] on div "Refresh" at bounding box center [153, 111] width 21 height 8
click at [454, 86] on div "..." at bounding box center [481, 84] width 92 height 8
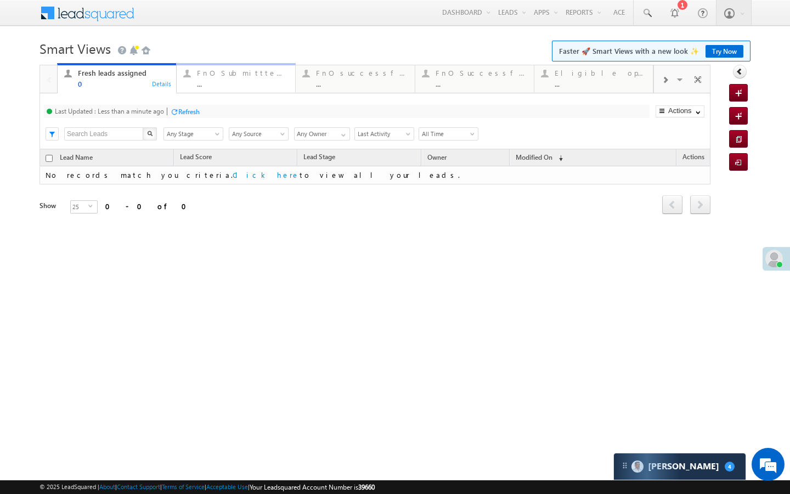
click at [245, 92] on link "FnO Submittted Leads ... Details" at bounding box center [236, 78] width 120 height 30
